Goal: Book appointment/travel/reservation

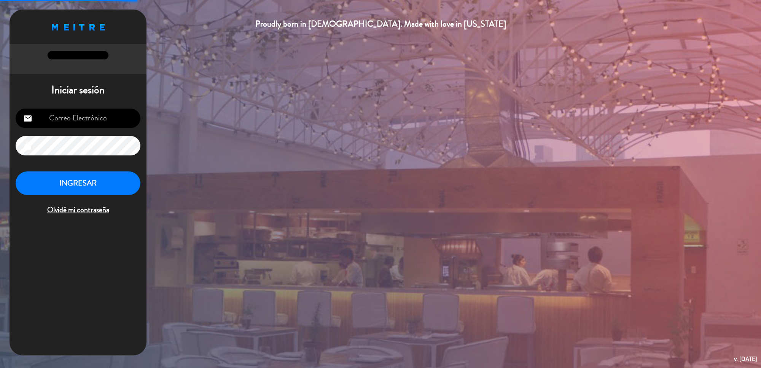
type input "[EMAIL_ADDRESS][DOMAIN_NAME]"
click at [60, 183] on button "INGRESAR" at bounding box center [78, 183] width 125 height 24
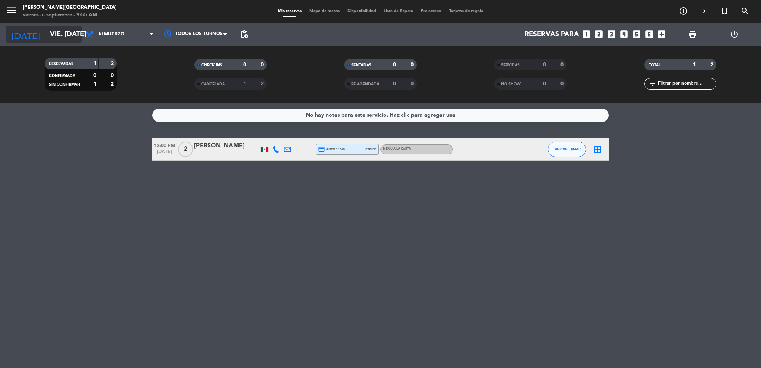
click at [65, 38] on input "vie. [DATE]" at bounding box center [91, 34] width 90 height 16
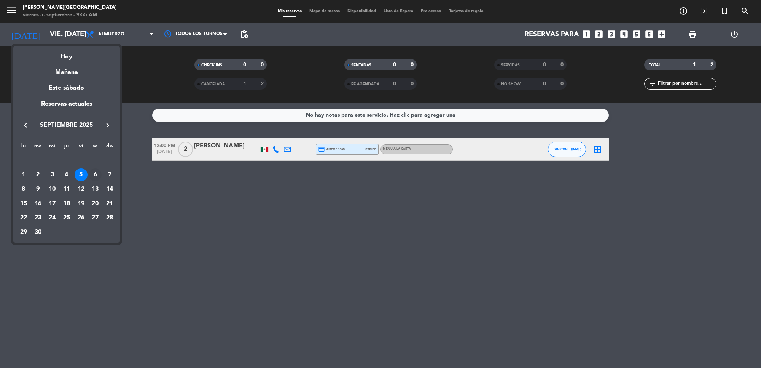
click at [97, 175] on div "6" at bounding box center [95, 174] width 13 height 13
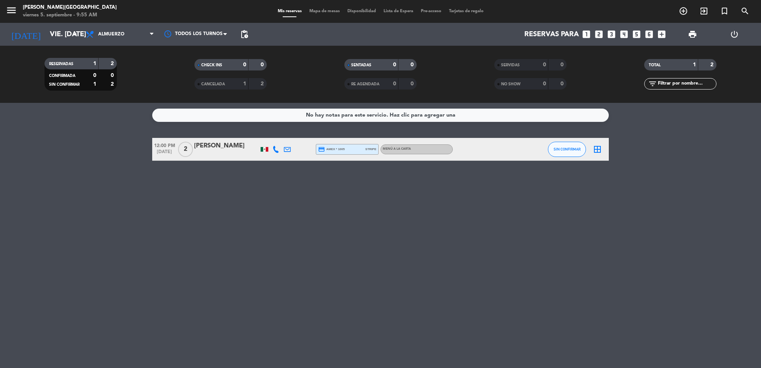
type input "sáb. [DATE]"
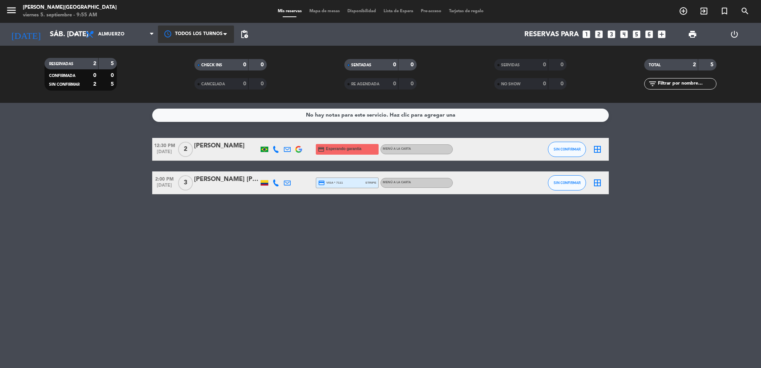
click at [202, 34] on div at bounding box center [196, 33] width 76 height 17
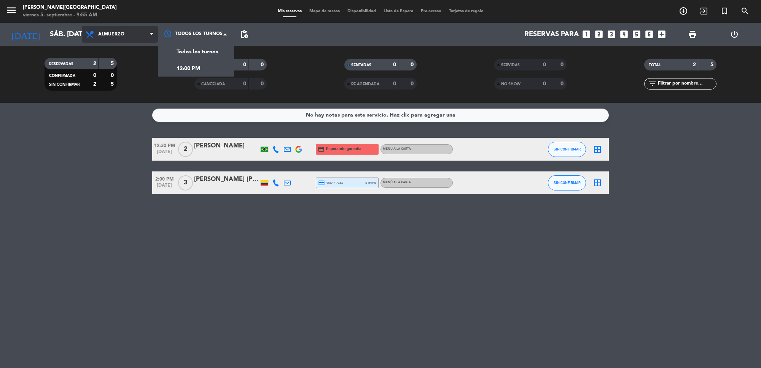
click at [144, 35] on span "Almuerzo" at bounding box center [120, 34] width 76 height 17
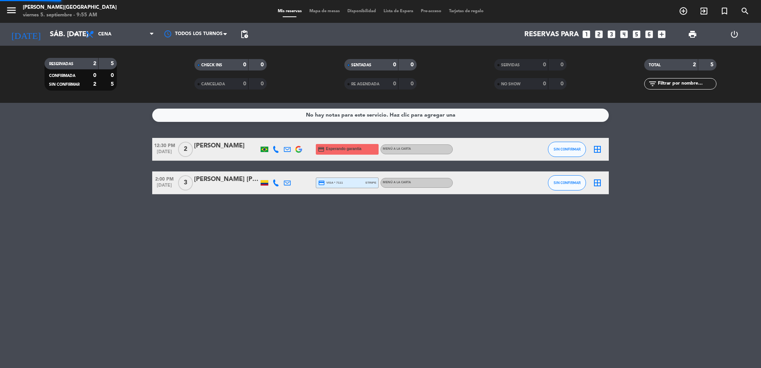
click at [139, 83] on div "menu [PERSON_NAME][GEOGRAPHIC_DATA] viernes 5. septiembre - 9:55 AM Mis reserva…" at bounding box center [380, 51] width 761 height 103
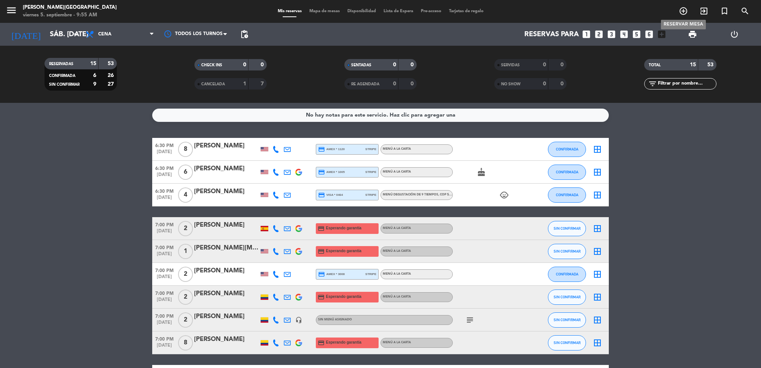
drag, startPoint x: 686, startPoint y: 10, endPoint x: 682, endPoint y: 12, distance: 5.0
click at [683, 11] on icon "add_circle_outline" at bounding box center [683, 10] width 9 height 9
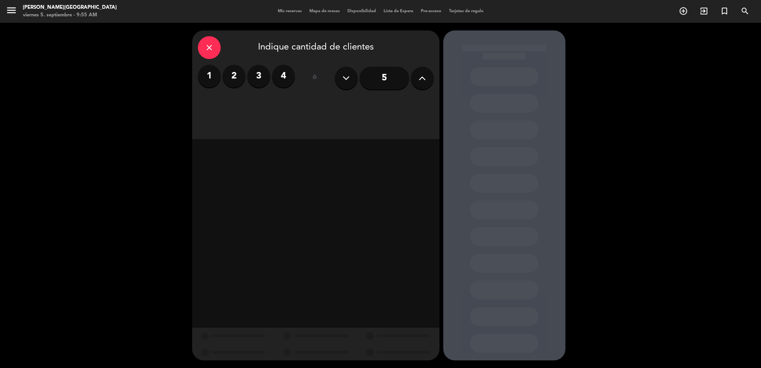
click at [233, 75] on label "2" at bounding box center [234, 76] width 23 height 23
click at [405, 97] on div "Cena" at bounding box center [375, 104] width 117 height 15
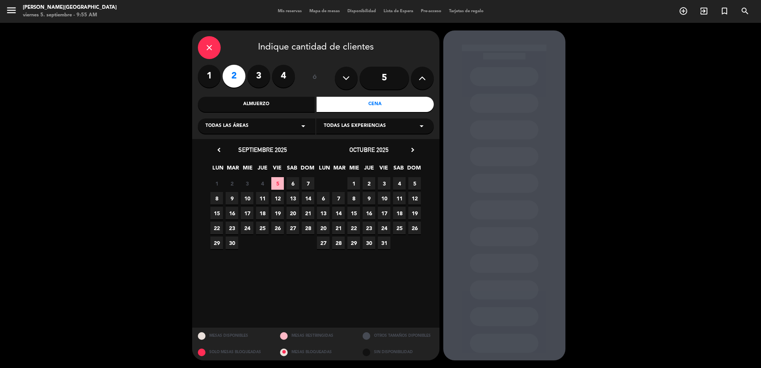
click at [292, 181] on span "6" at bounding box center [293, 183] width 13 height 13
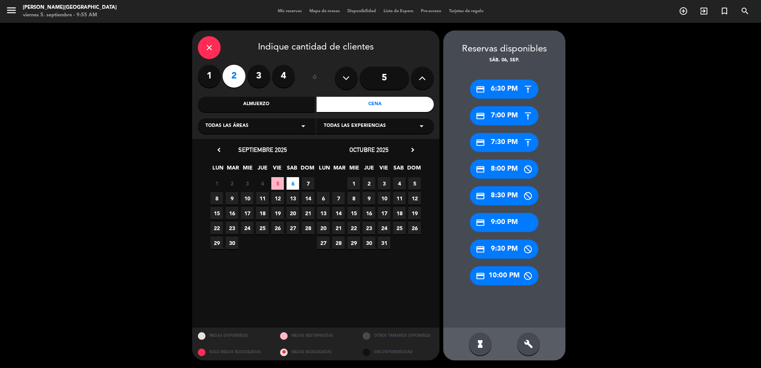
click at [530, 347] on icon "build" at bounding box center [528, 343] width 9 height 9
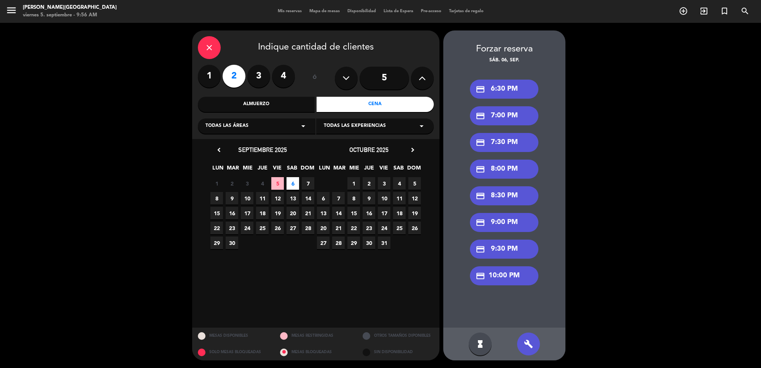
click at [509, 88] on div "credit_card 6:30 PM" at bounding box center [504, 89] width 69 height 19
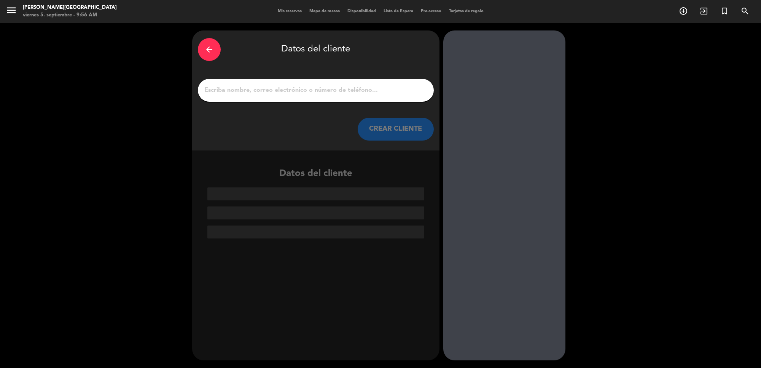
click at [323, 86] on input "1" at bounding box center [316, 90] width 225 height 11
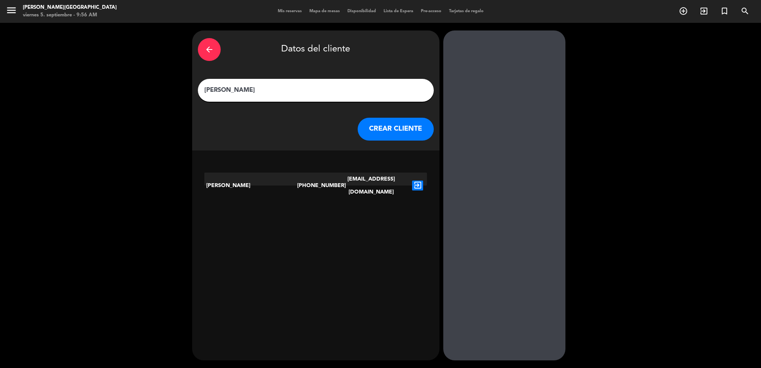
type input "[PERSON_NAME]"
click at [419, 180] on icon "exit_to_app" at bounding box center [417, 185] width 11 height 10
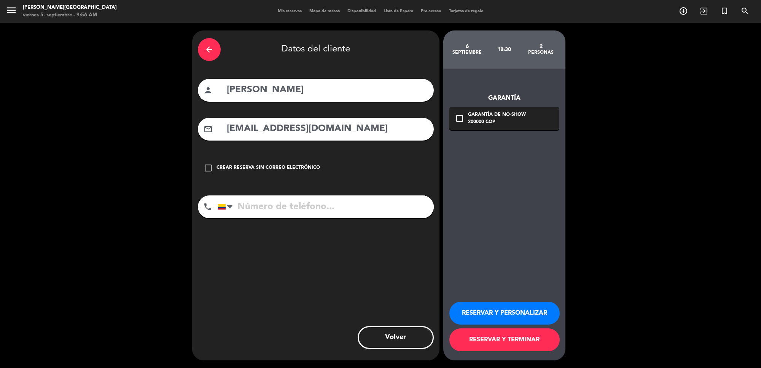
type input "[PHONE_NUMBER]"
click at [458, 118] on icon "check_box_outline_blank" at bounding box center [459, 118] width 9 height 9
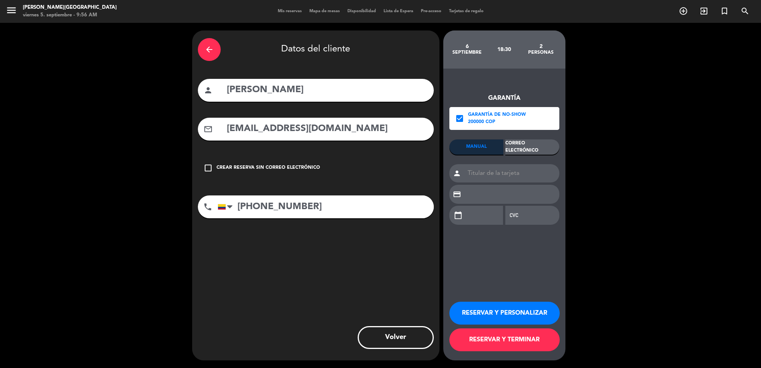
click at [527, 141] on div "Correo Electrónico" at bounding box center [532, 146] width 54 height 15
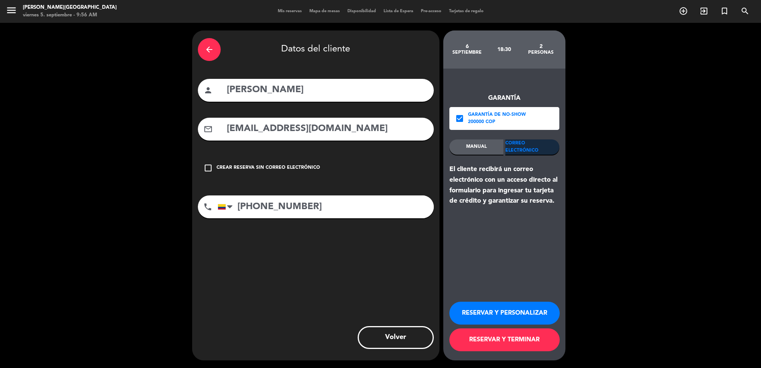
click at [508, 343] on button "RESERVAR Y TERMINAR" at bounding box center [504, 339] width 110 height 23
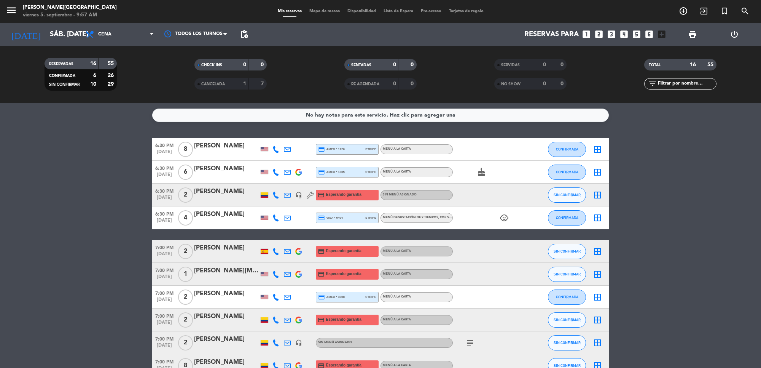
click at [225, 193] on div "[PERSON_NAME]" at bounding box center [226, 191] width 65 height 10
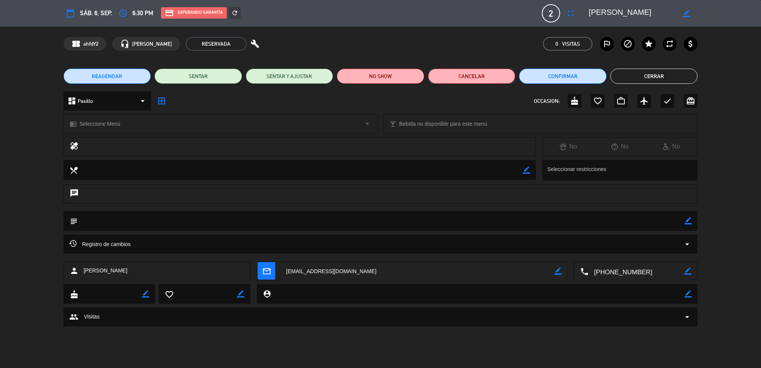
click at [466, 77] on button "Cancelar" at bounding box center [472, 76] width 88 height 15
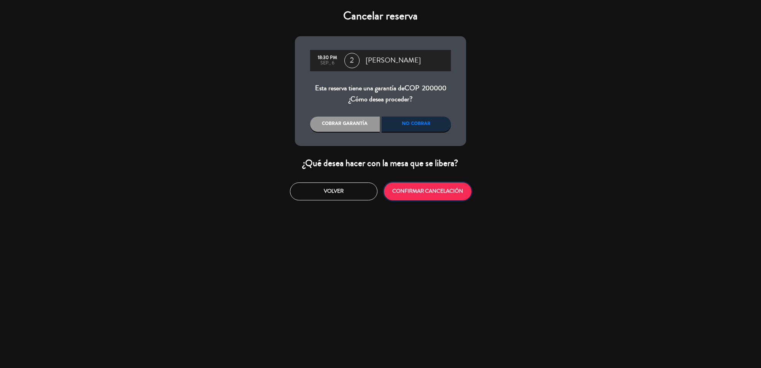
click at [402, 196] on button "CONFIRMAR CANCELACIÓN" at bounding box center [428, 191] width 88 height 18
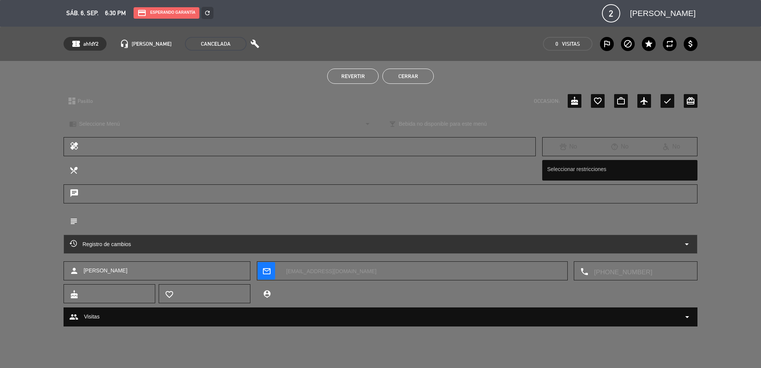
click at [424, 78] on button "Cerrar" at bounding box center [407, 76] width 51 height 15
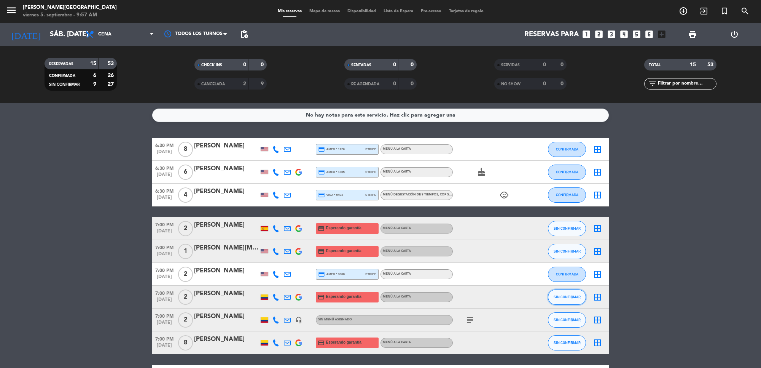
click at [571, 297] on span "SIN CONFIRMAR" at bounding box center [567, 297] width 27 height 4
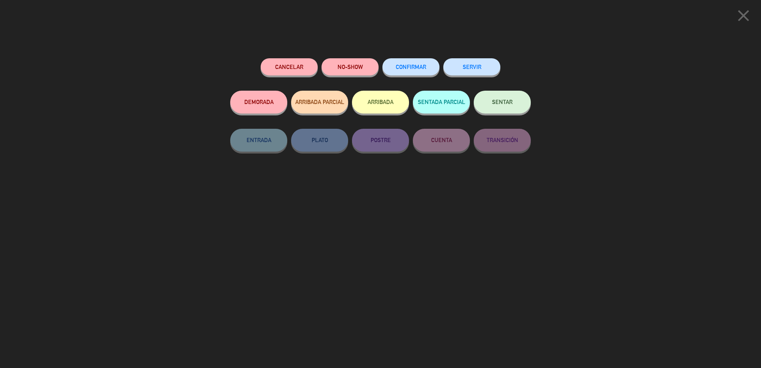
click at [422, 71] on button "CONFIRMAR" at bounding box center [410, 66] width 57 height 17
